Goal: Task Accomplishment & Management: Complete application form

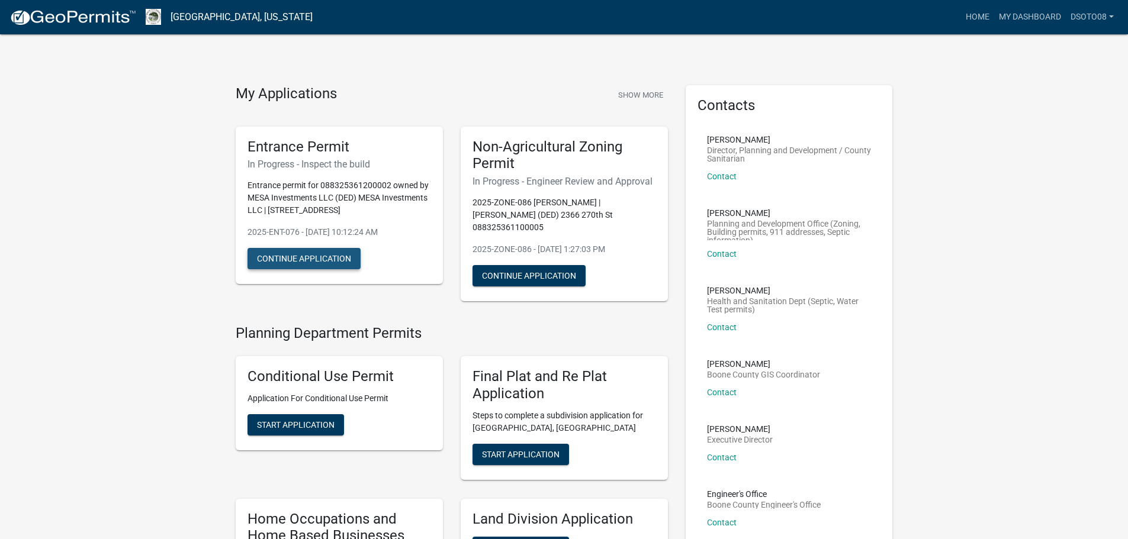
click at [302, 256] on button "Continue Application" at bounding box center [303, 258] width 113 height 21
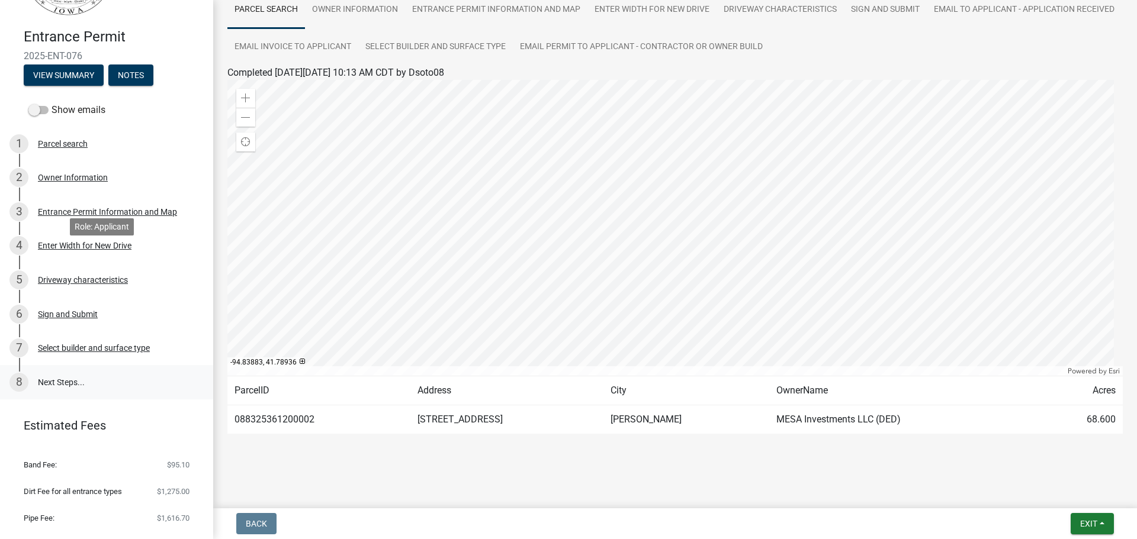
scroll to position [109, 0]
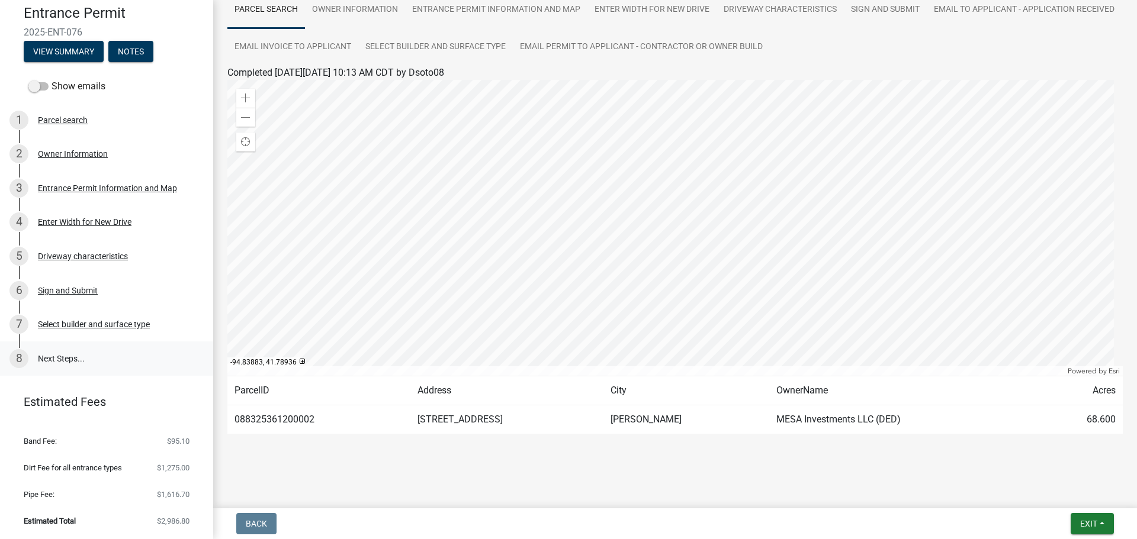
click at [63, 359] on link "8 Next Steps..." at bounding box center [106, 359] width 213 height 34
click at [1095, 523] on span "Exit" at bounding box center [1088, 523] width 17 height 9
click at [1050, 465] on button "Save" at bounding box center [1066, 465] width 95 height 28
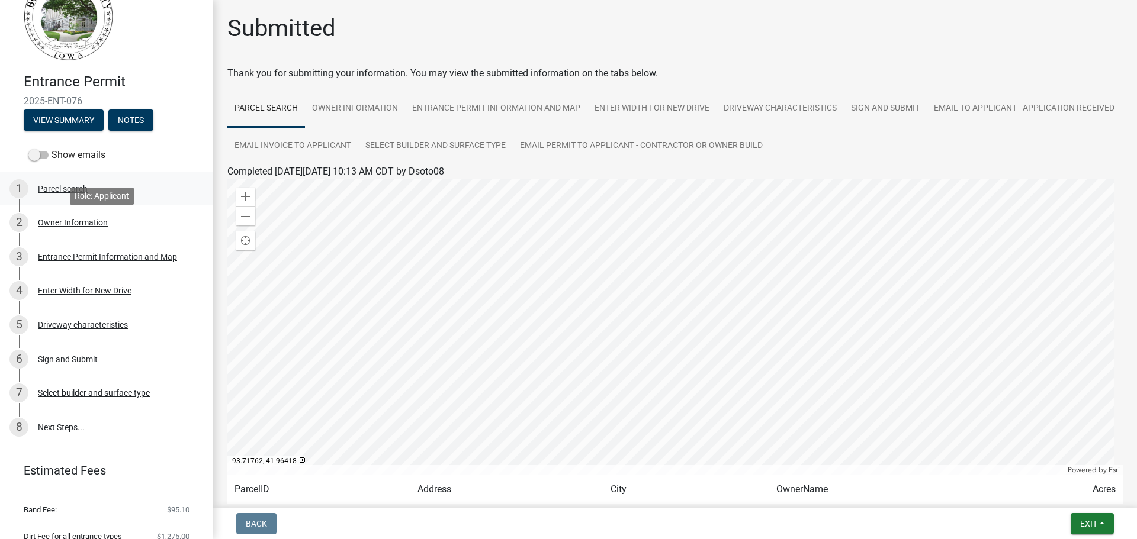
scroll to position [0, 0]
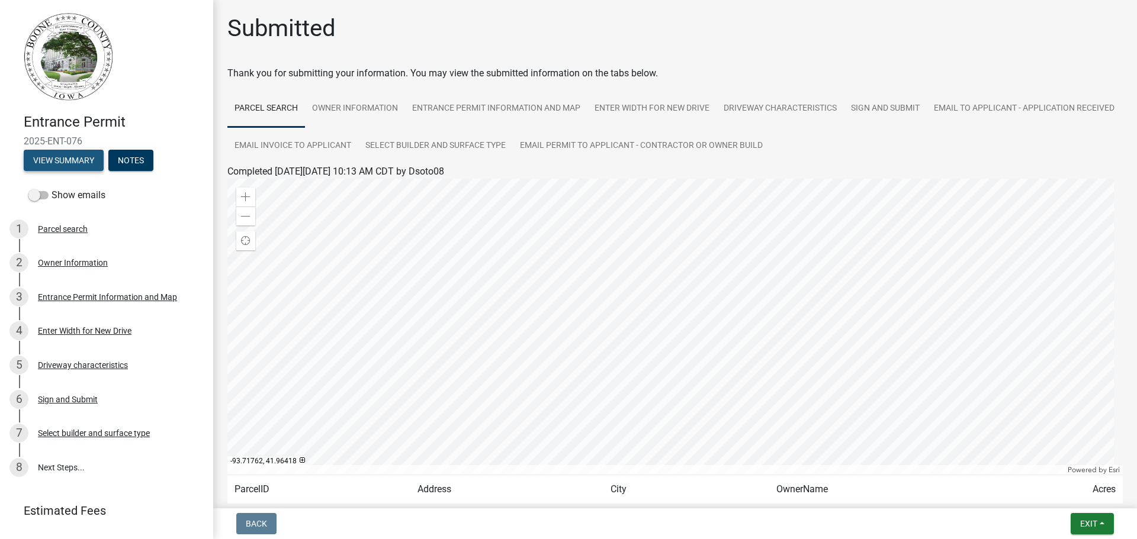
click at [46, 157] on button "View Summary" at bounding box center [64, 160] width 80 height 21
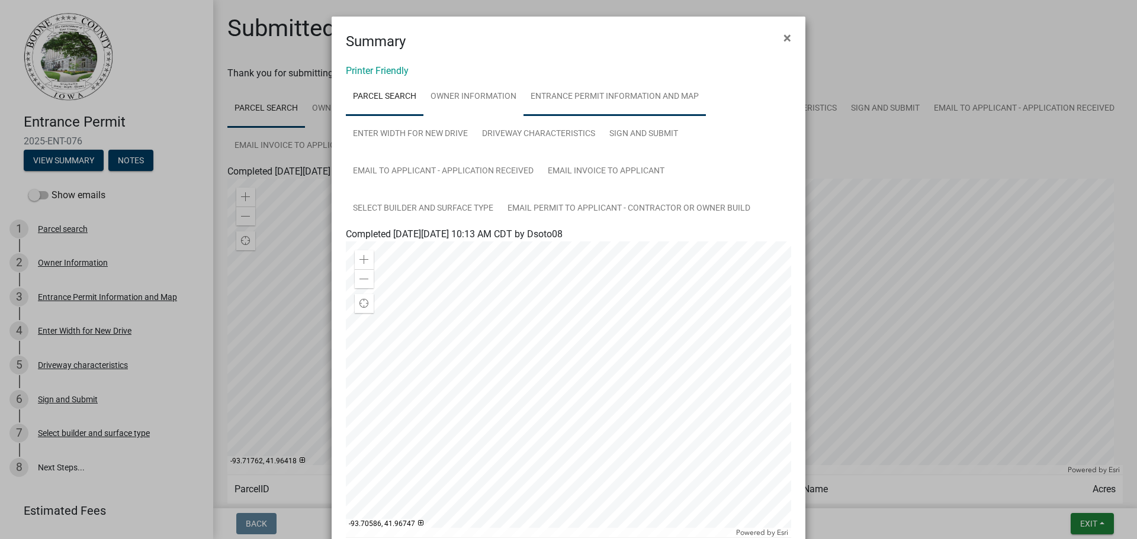
click at [583, 99] on link "Entrance Permit Information and Map" at bounding box center [614, 97] width 182 height 38
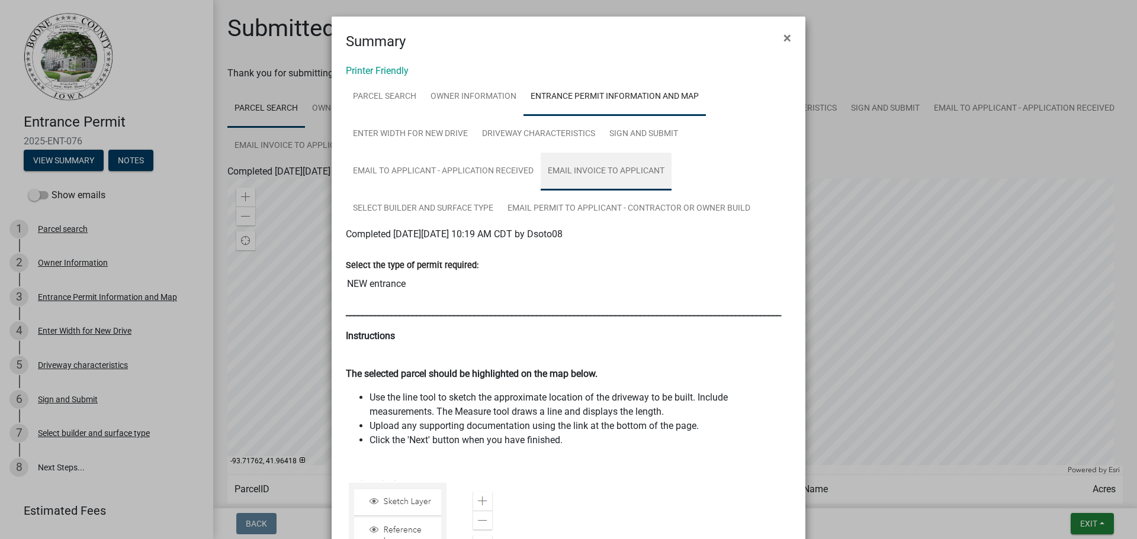
click at [566, 171] on link "Email invoice to applicant" at bounding box center [606, 172] width 131 height 38
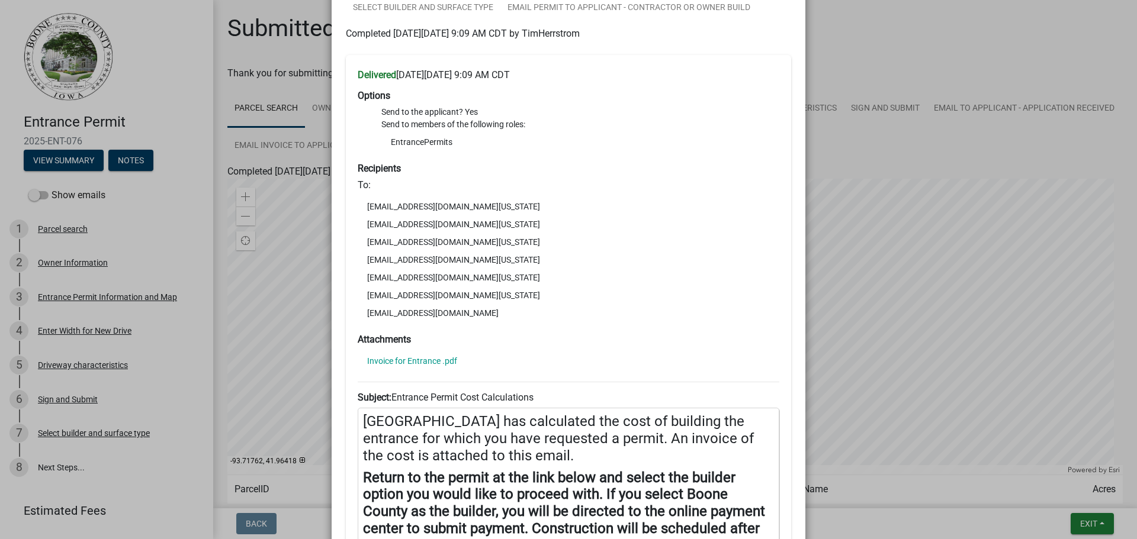
scroll to position [197, 0]
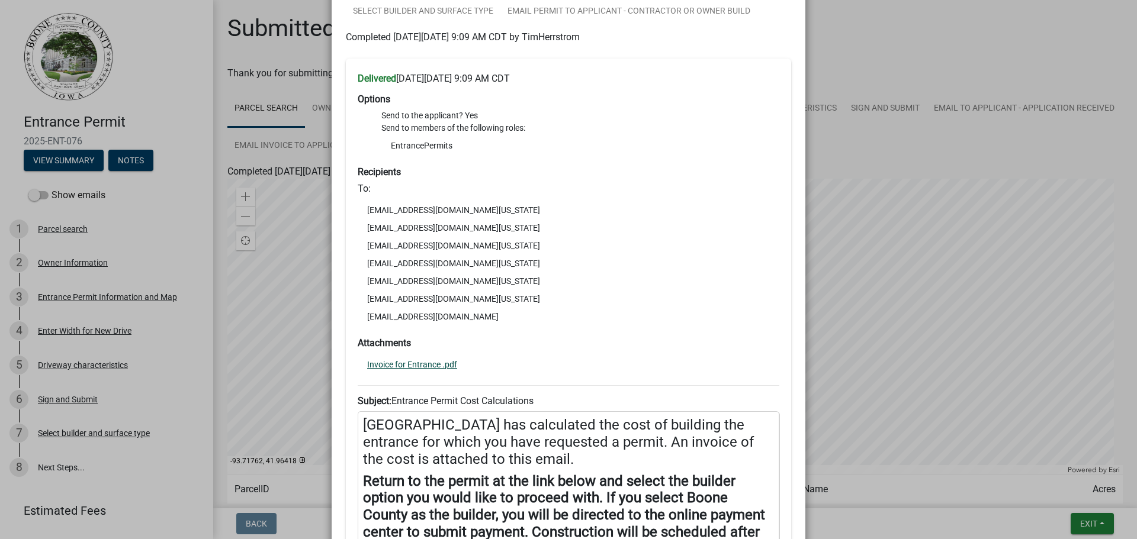
click at [414, 364] on link "Invoice for Entrance .pdf" at bounding box center [412, 365] width 90 height 8
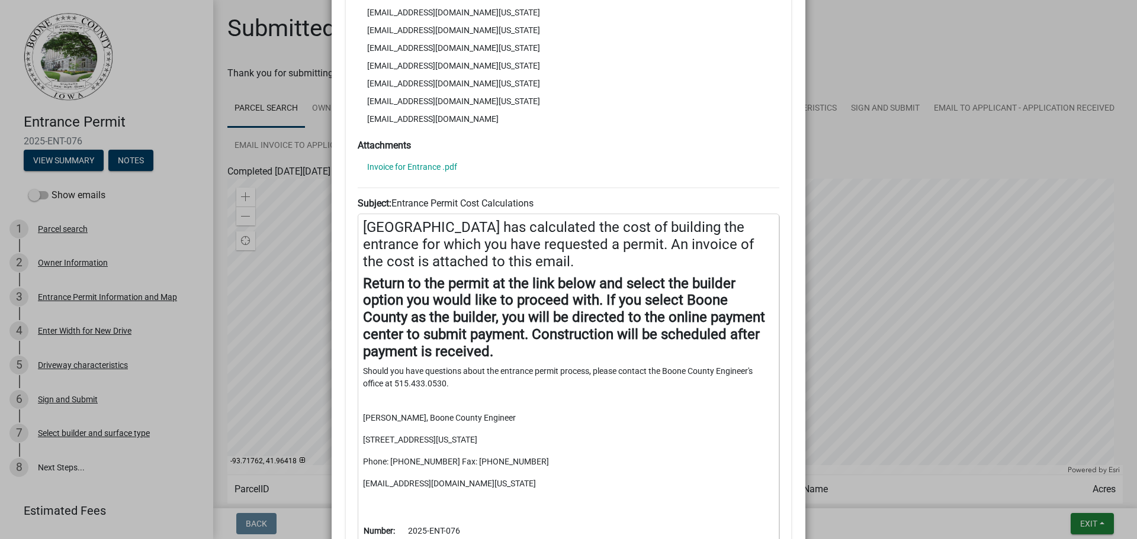
scroll to position [592, 0]
